Goal: Task Accomplishment & Management: Use online tool/utility

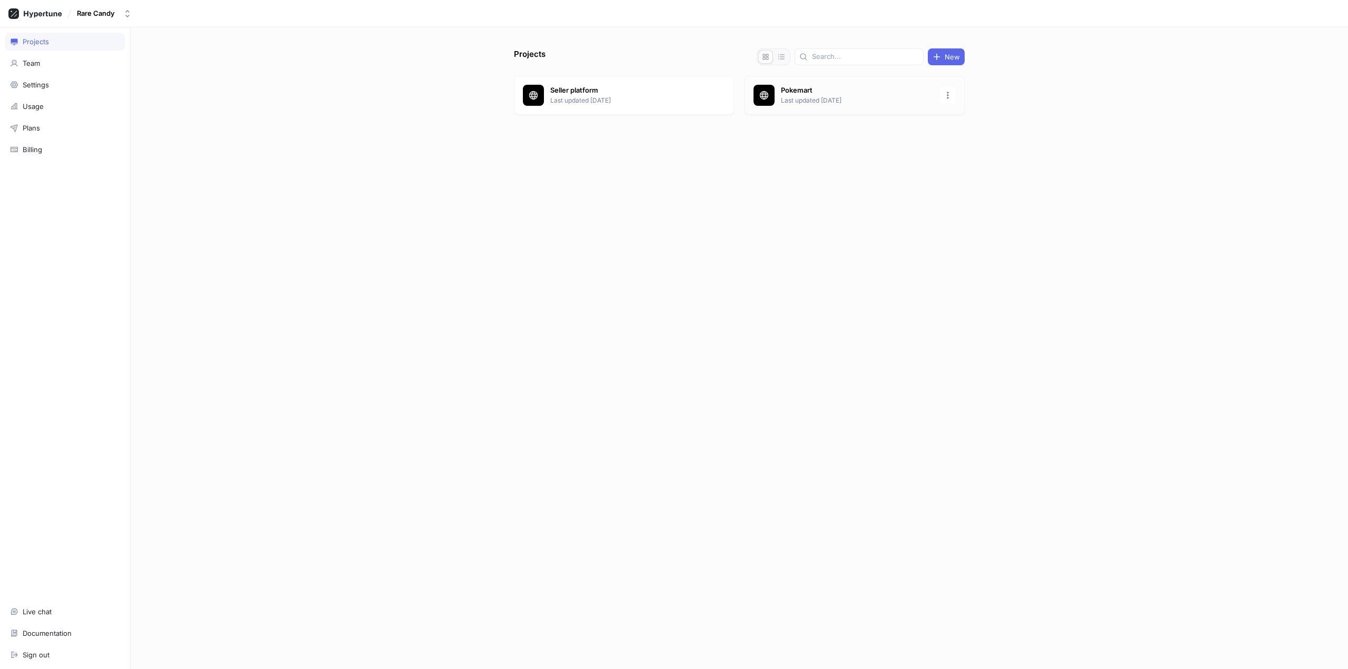
click at [814, 93] on p "Pokemart" at bounding box center [857, 90] width 153 height 11
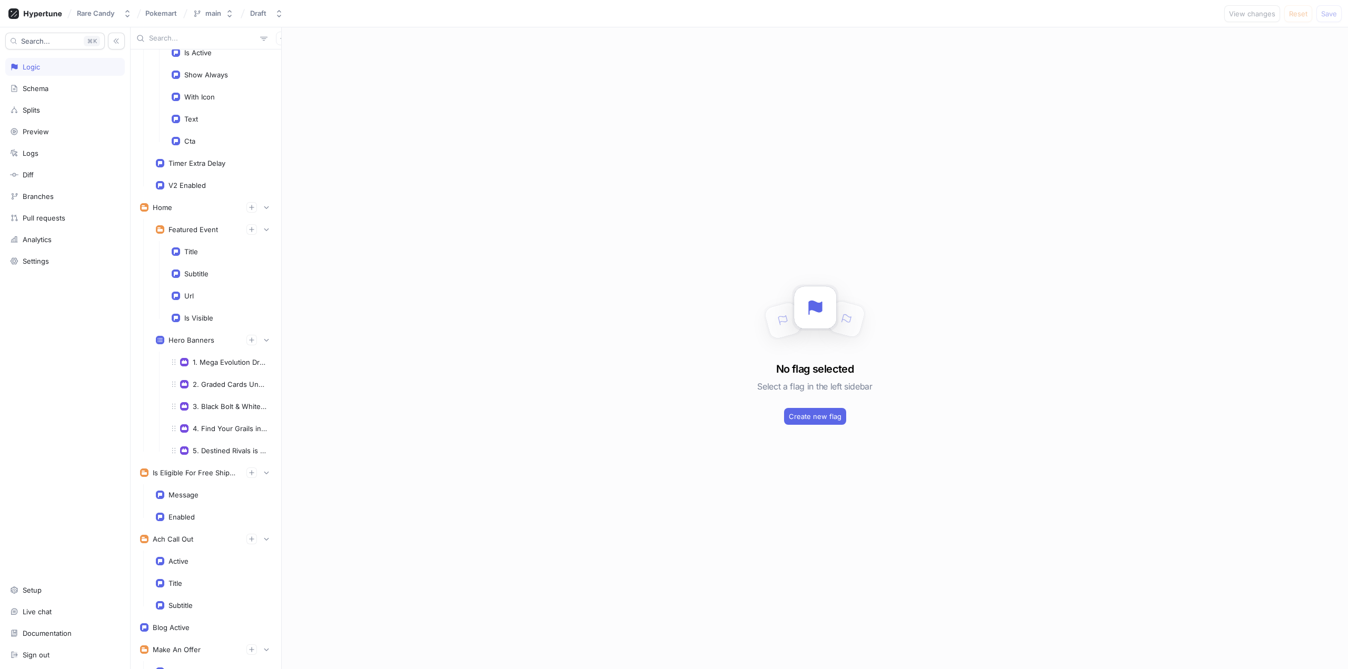
scroll to position [1580, 0]
click at [215, 347] on div "1. Mega Evolution Drops This Week!" at bounding box center [222, 340] width 114 height 21
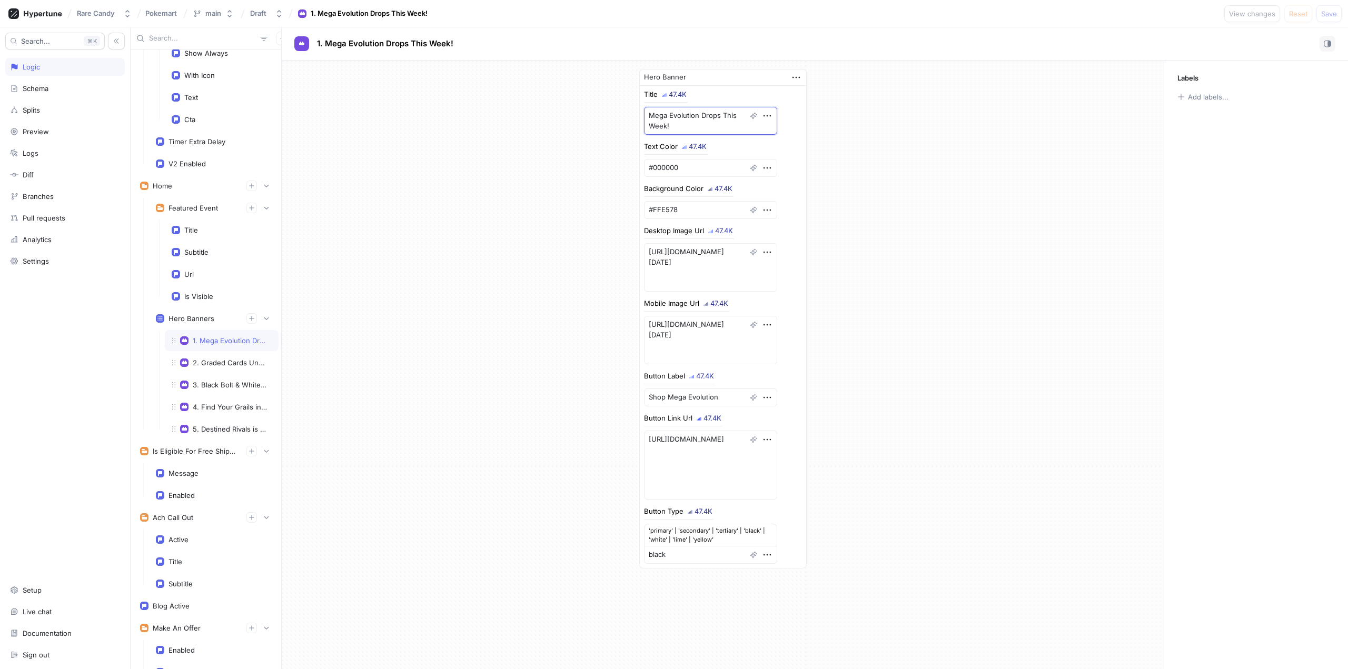
drag, startPoint x: 683, startPoint y: 129, endPoint x: 696, endPoint y: 115, distance: 19.0
click at [696, 115] on textarea "Mega Evolution Drops This Week!" at bounding box center [710, 121] width 133 height 28
type textarea "x"
type textarea "Mega Evolution i"
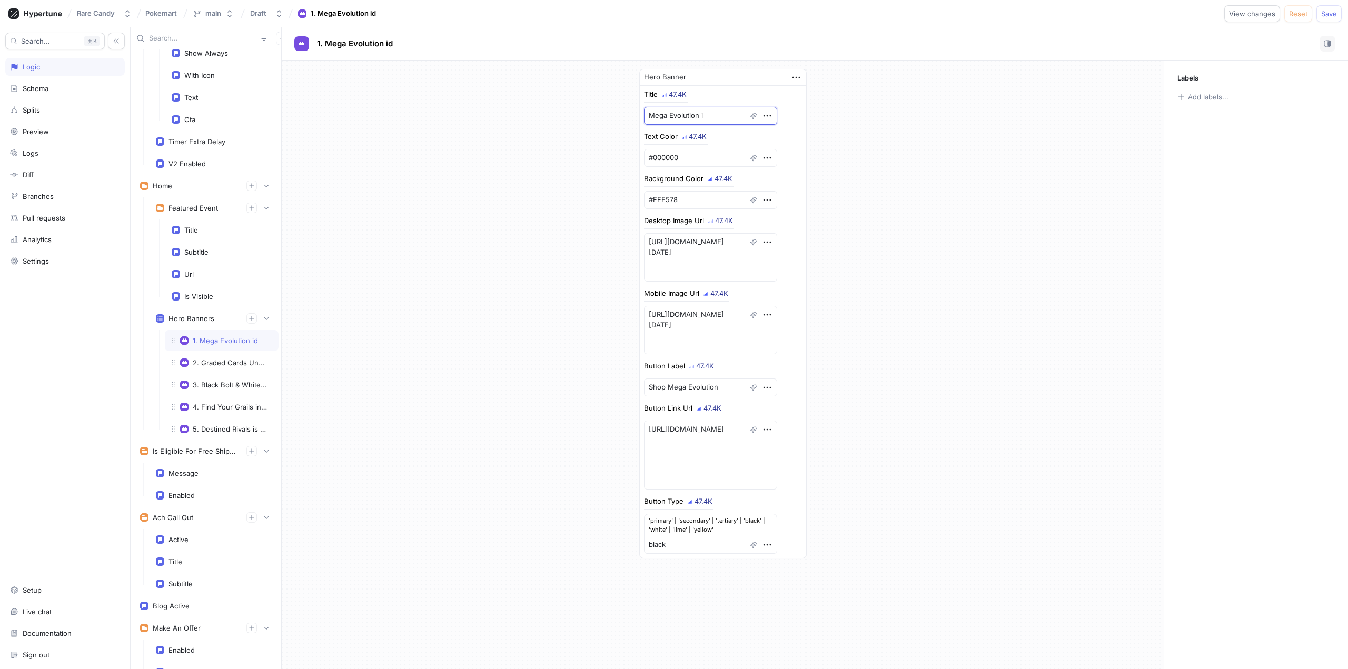
type textarea "x"
type textarea "Mega Evolution id"
type textarea "x"
type textarea "Mega Evolution id"
type textarea "x"
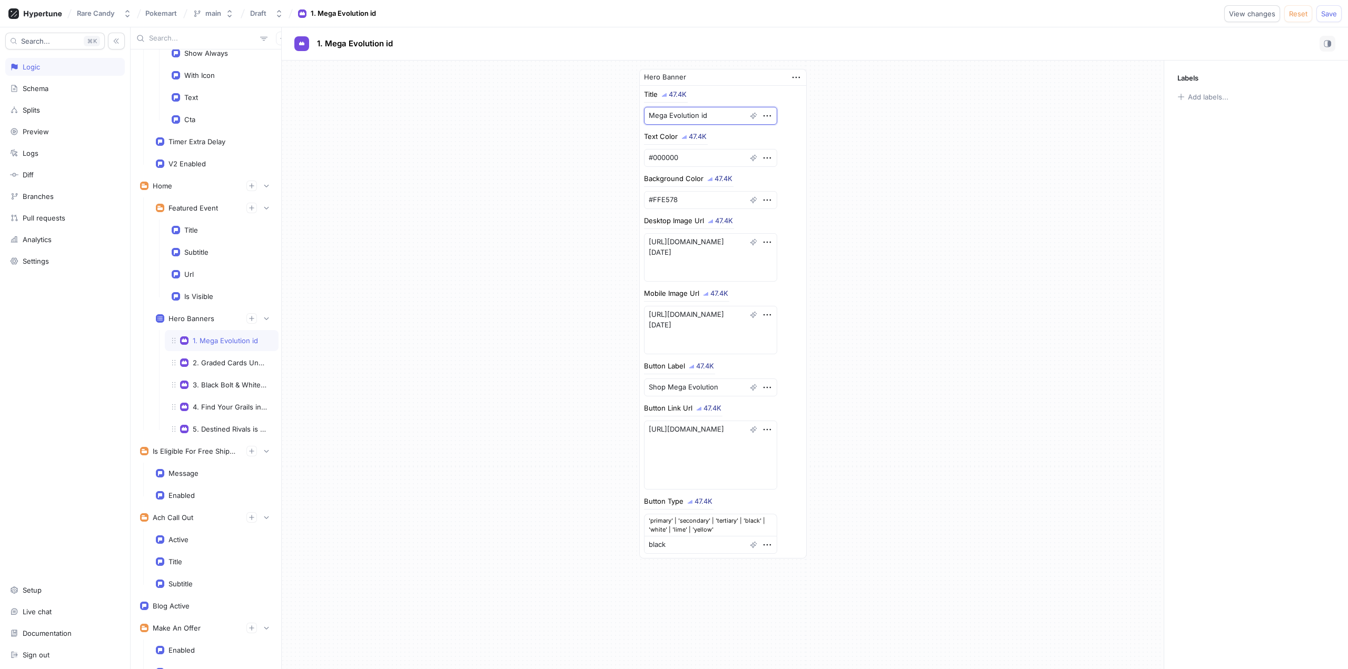
type textarea "Mega Evolution id"
type textarea "x"
type textarea "Mega Evolution is"
type textarea "x"
type textarea "Mega Evolution is"
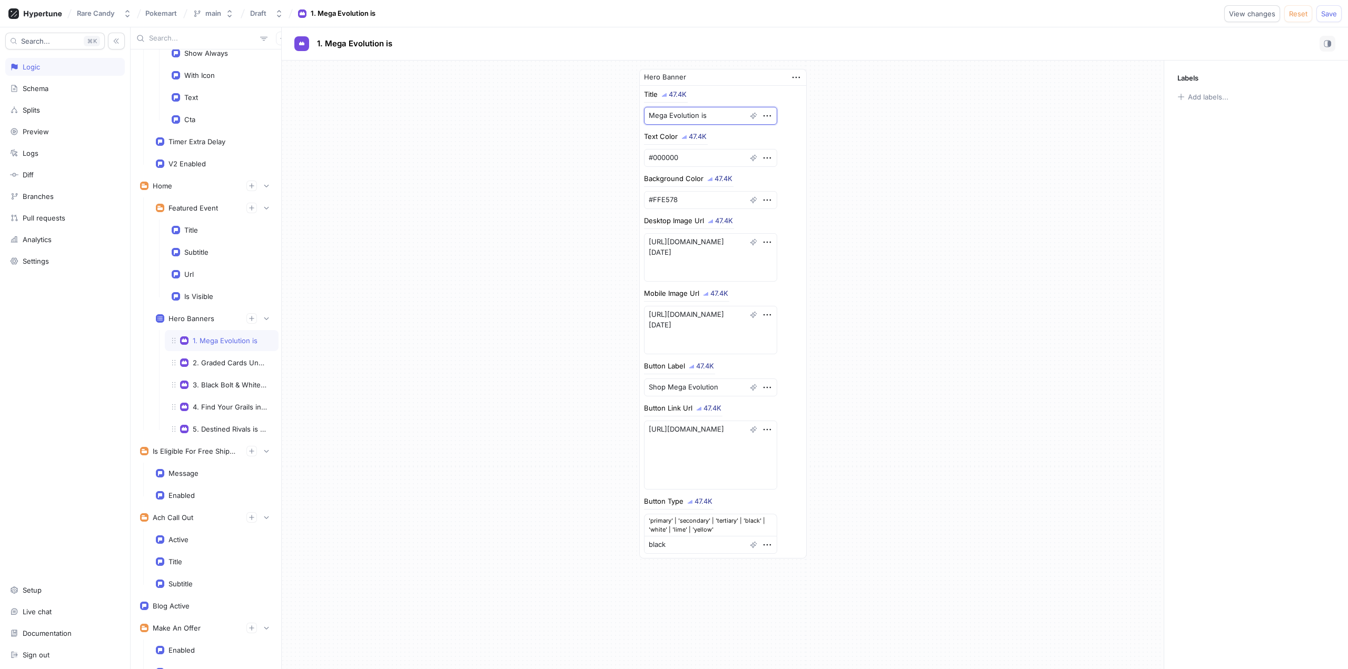
type textarea "x"
type textarea "Mega Evolution is H"
type textarea "x"
type textarea "Mega Evolution is HE"
type textarea "x"
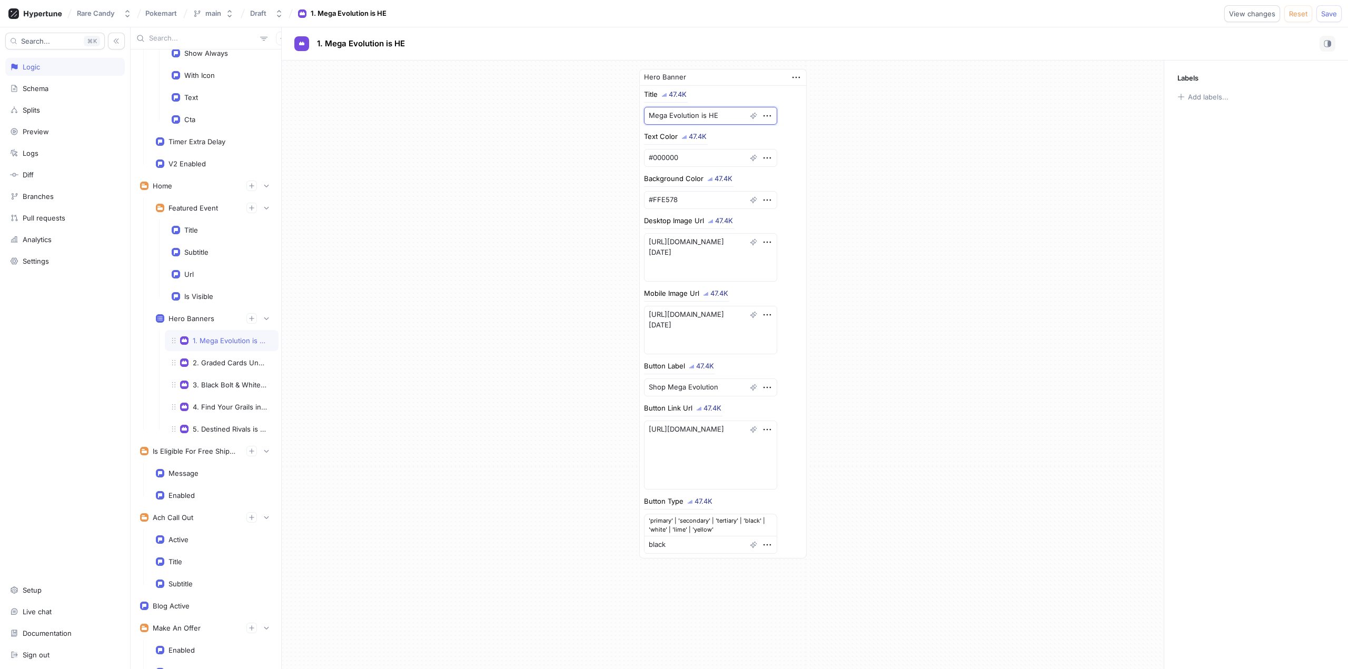
type textarea "Mega Evolution is HER"
type textarea "x"
type textarea "Mega Evolution is HERE"
type textarea "x"
type textarea "Mega Evolution is HERE!"
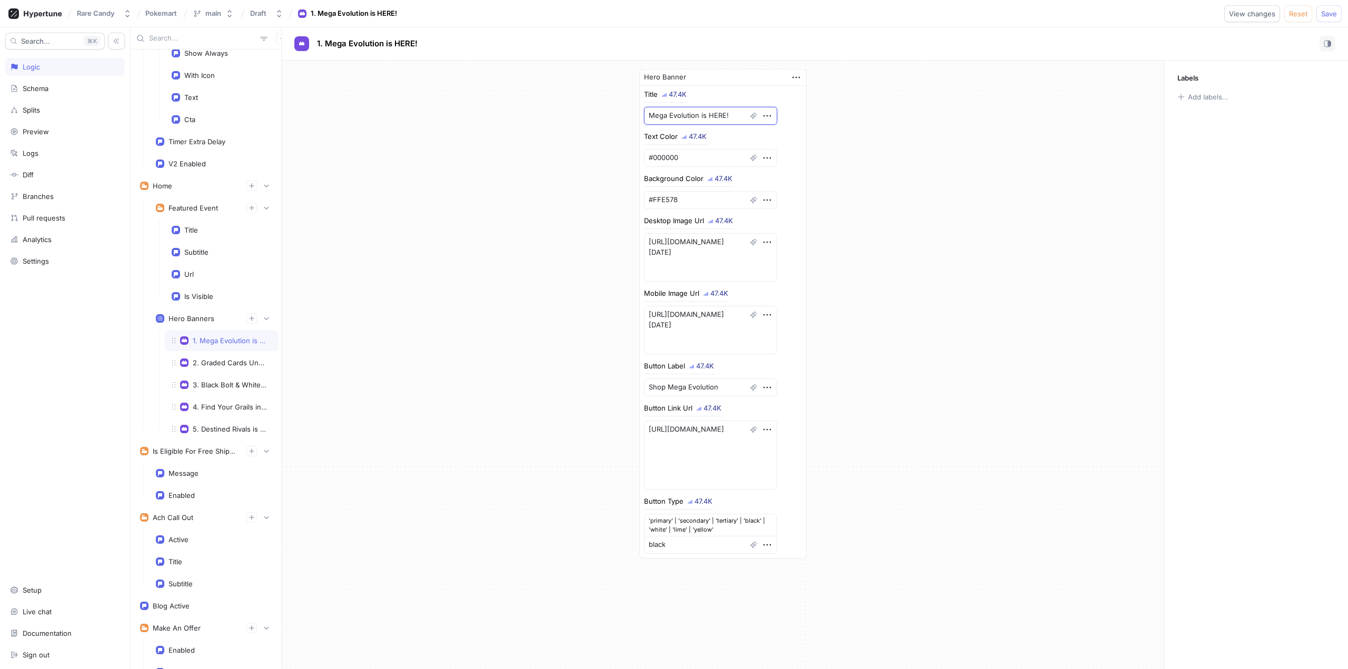
type textarea "x"
type textarea "Mega Evolution is HERE!"
drag, startPoint x: 875, startPoint y: 417, endPoint x: 1017, endPoint y: 273, distance: 202.5
click at [876, 416] on div "Hero Banner Title 47.4K Mega Evolution is HERE! Text Color 47.4K #000000 Backgr…" at bounding box center [723, 314] width 882 height 506
click at [1331, 11] on span "Save" at bounding box center [1329, 14] width 16 height 6
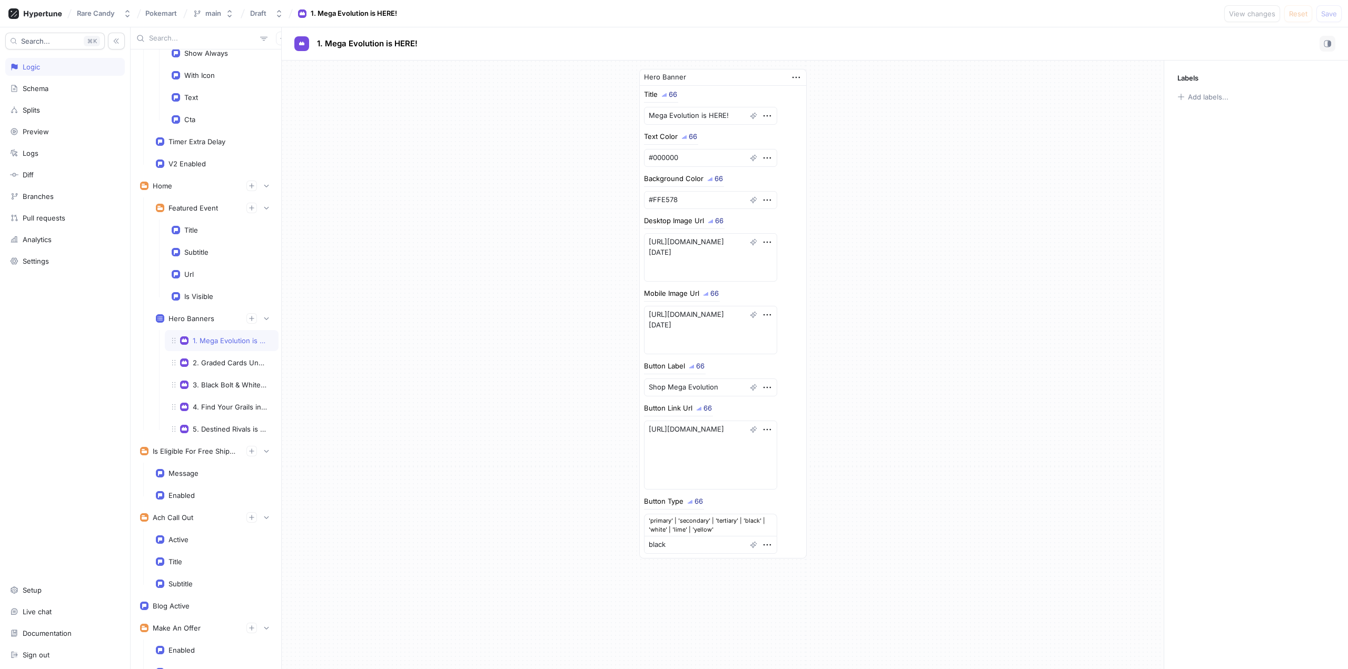
type textarea "x"
